Goal: Task Accomplishment & Management: Use online tool/utility

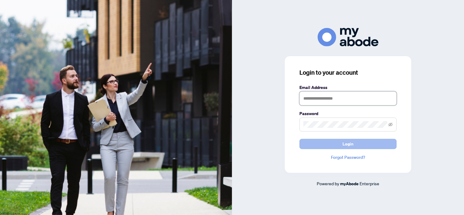
type input "**********"
click at [339, 145] on button "Login" at bounding box center [347, 144] width 97 height 10
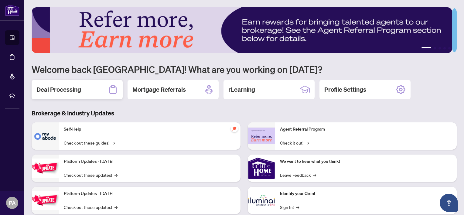
click at [47, 88] on h2 "Deal Processing" at bounding box center [58, 89] width 45 height 9
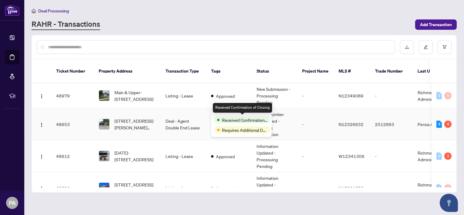
click at [227, 118] on span "Received Confirmation of Closing" at bounding box center [245, 120] width 46 height 7
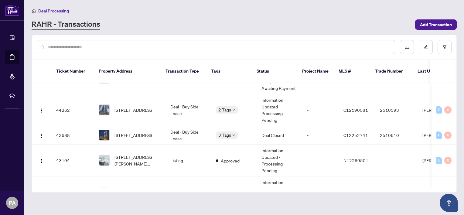
scroll to position [175, 0]
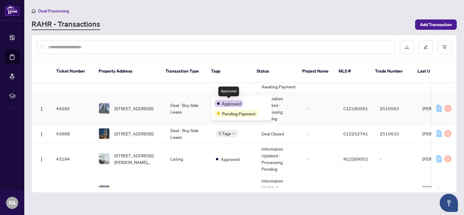
click at [229, 101] on span "Approved" at bounding box center [231, 103] width 19 height 7
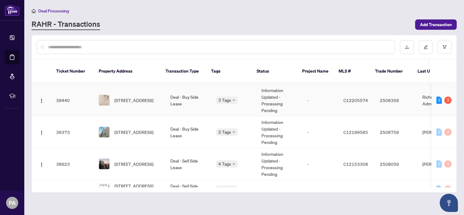
scroll to position [299, 0]
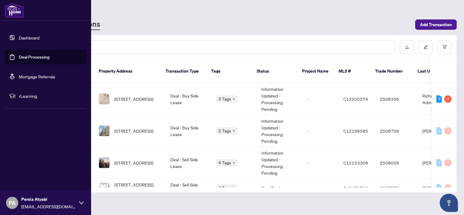
click at [33, 36] on link "Dashboard" at bounding box center [29, 37] width 21 height 5
